Goal: Transaction & Acquisition: Purchase product/service

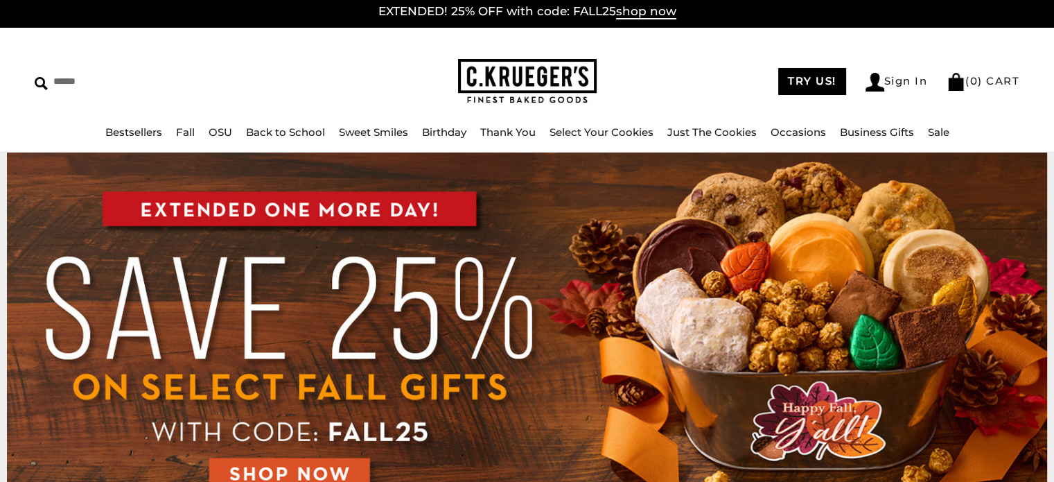
scroll to position [10, 0]
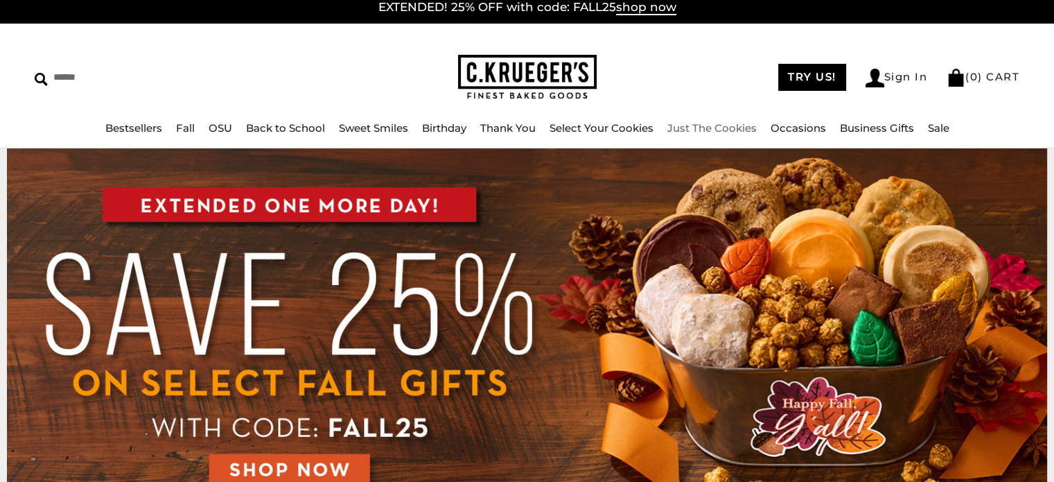
click at [710, 134] on link "Just The Cookies" at bounding box center [712, 127] width 89 height 13
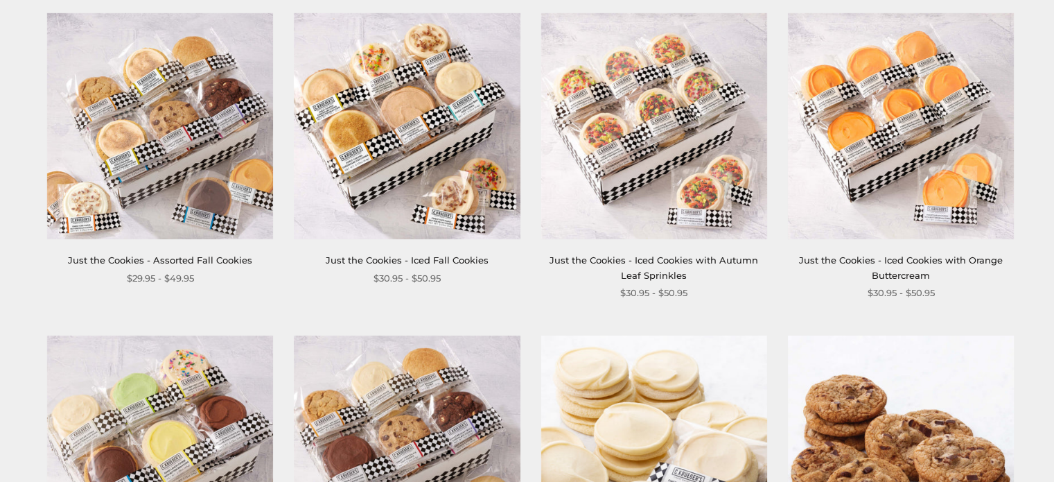
scroll to position [284, 0]
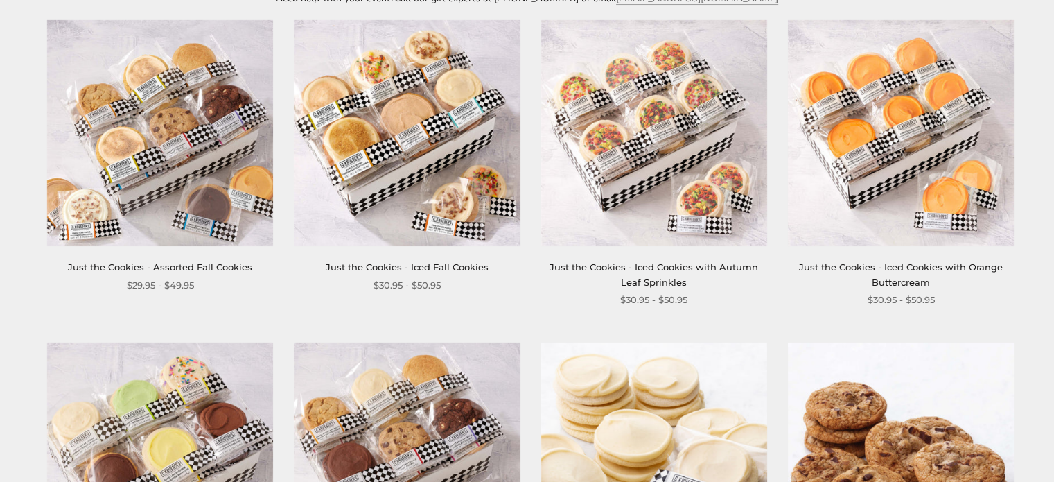
click at [873, 120] on img at bounding box center [901, 133] width 226 height 226
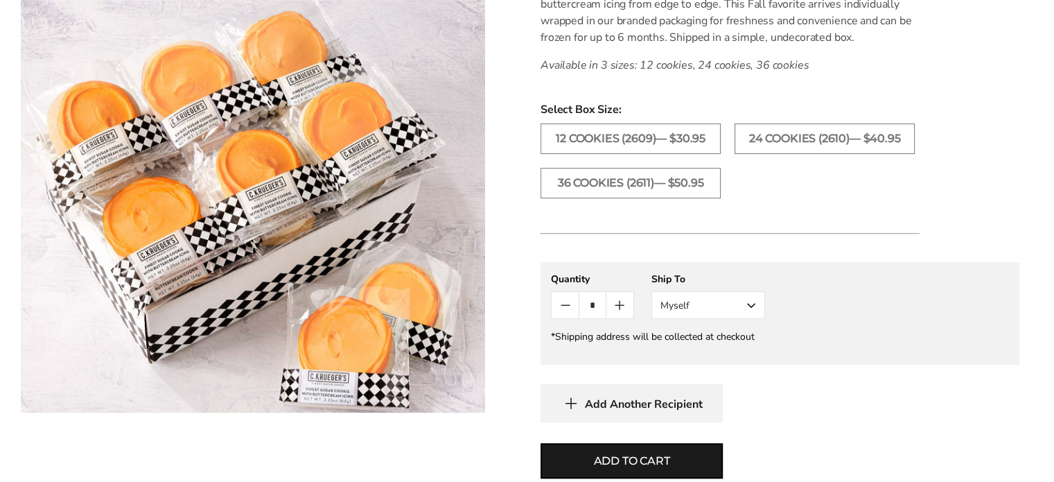
scroll to position [532, 0]
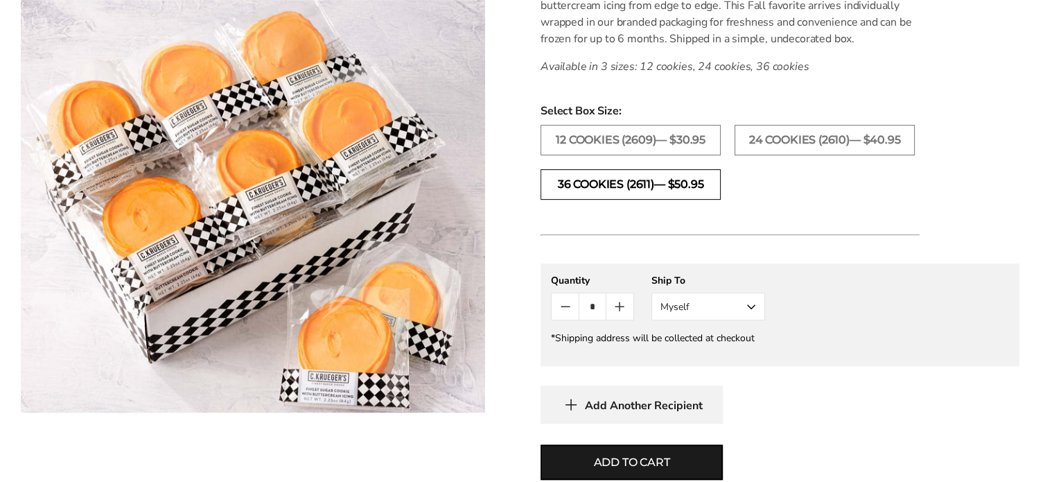
click at [653, 173] on label "36 COOKIES (2611)— $50.95" at bounding box center [631, 184] width 180 height 31
click at [772, 150] on label "24 COOKIES (2610)— $40.95" at bounding box center [825, 140] width 180 height 31
click at [638, 145] on label "12 COOKIES (2609)— $30.95" at bounding box center [631, 140] width 180 height 31
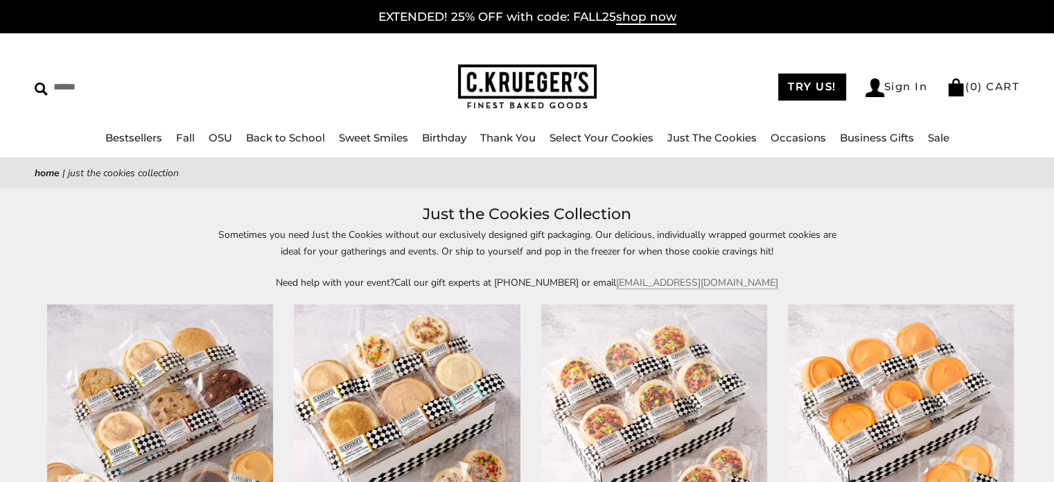
scroll to position [238, 0]
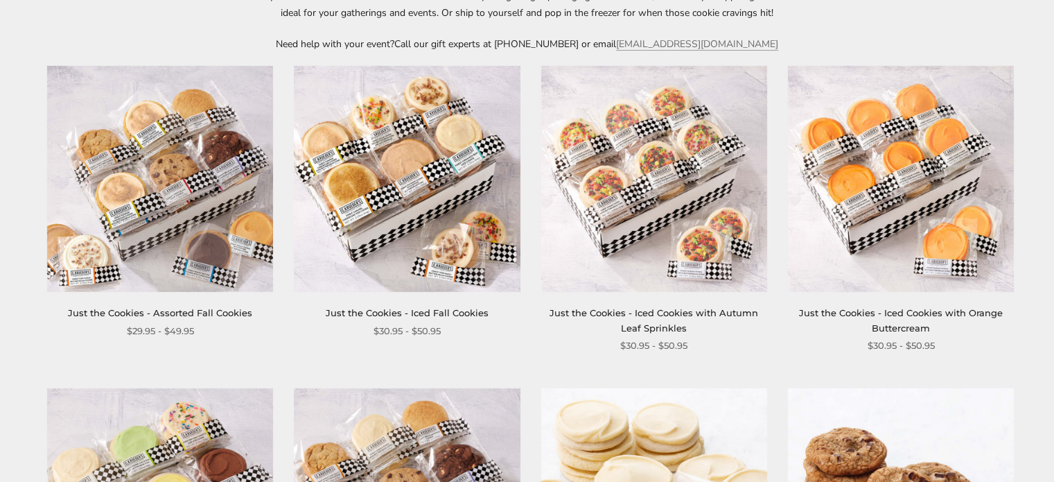
click at [624, 213] on img at bounding box center [654, 179] width 226 height 226
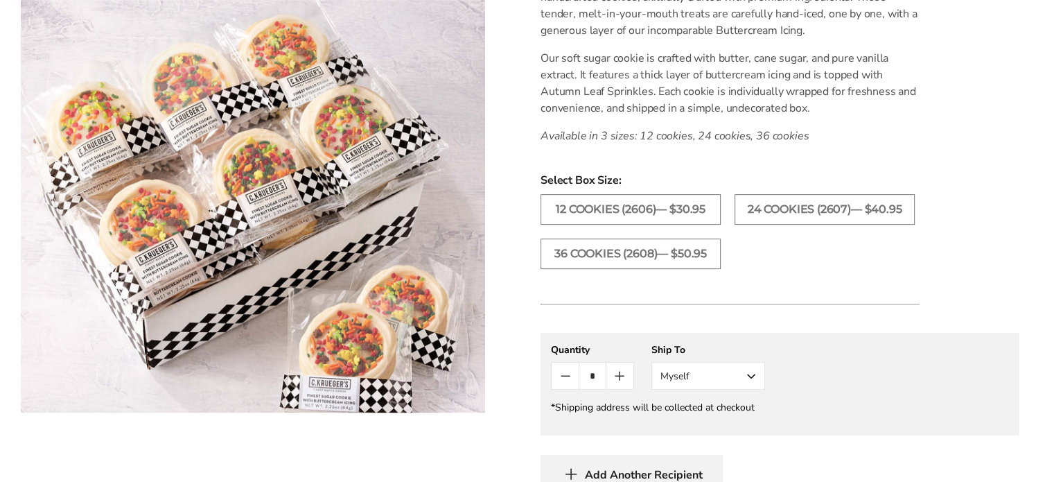
scroll to position [446, 0]
click at [304, 308] on img at bounding box center [253, 206] width 464 height 412
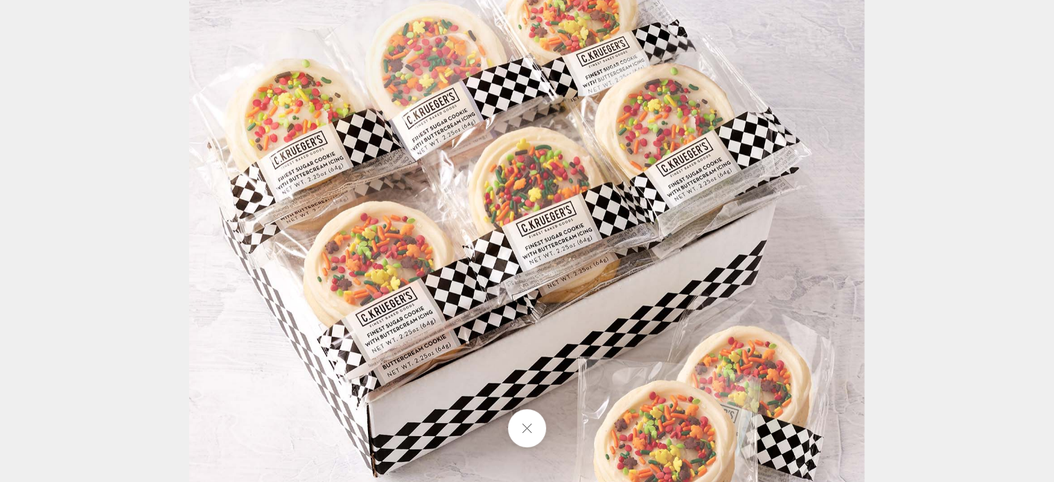
click at [0, 268] on div at bounding box center [527, 241] width 1054 height 482
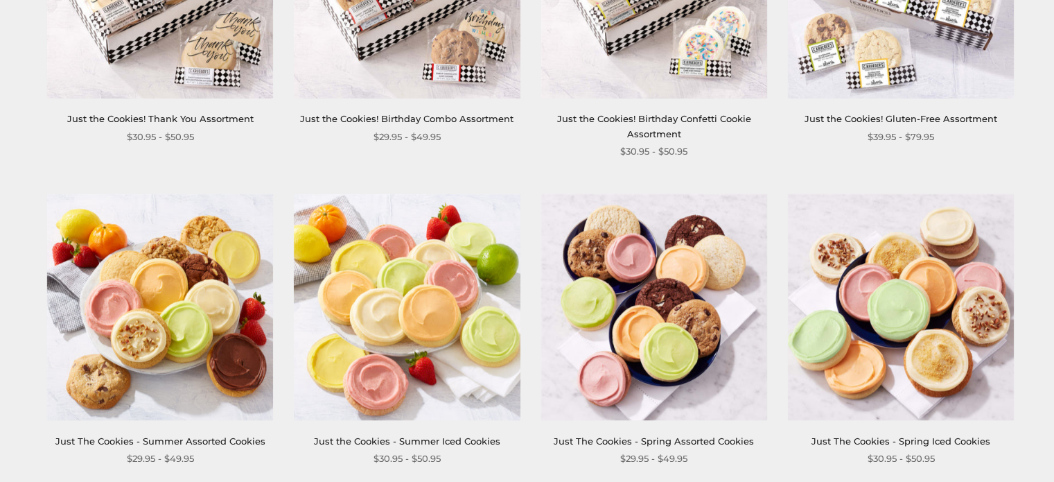
scroll to position [1076, 0]
